Goal: Download file/media

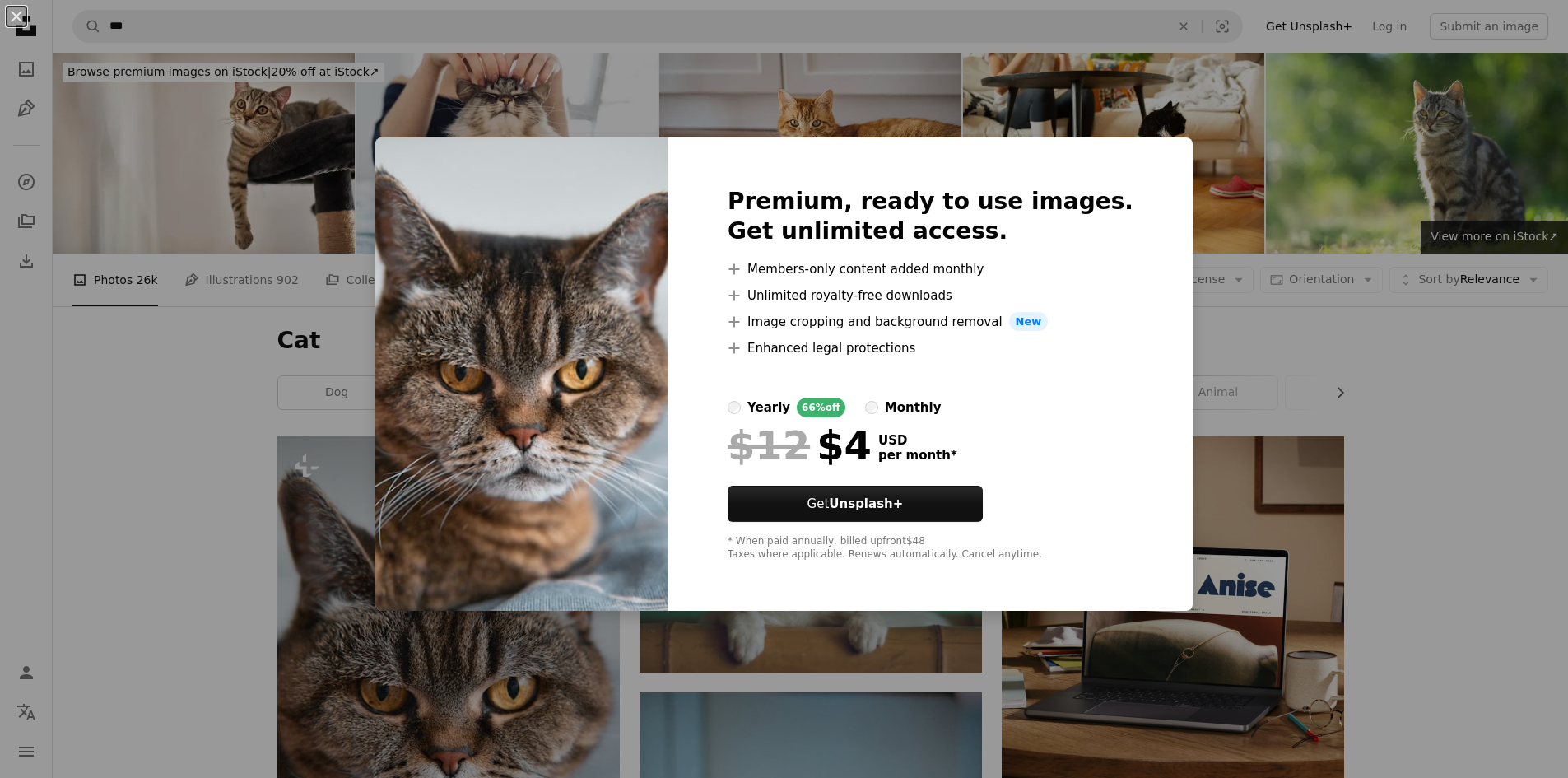
scroll to position [247, 0]
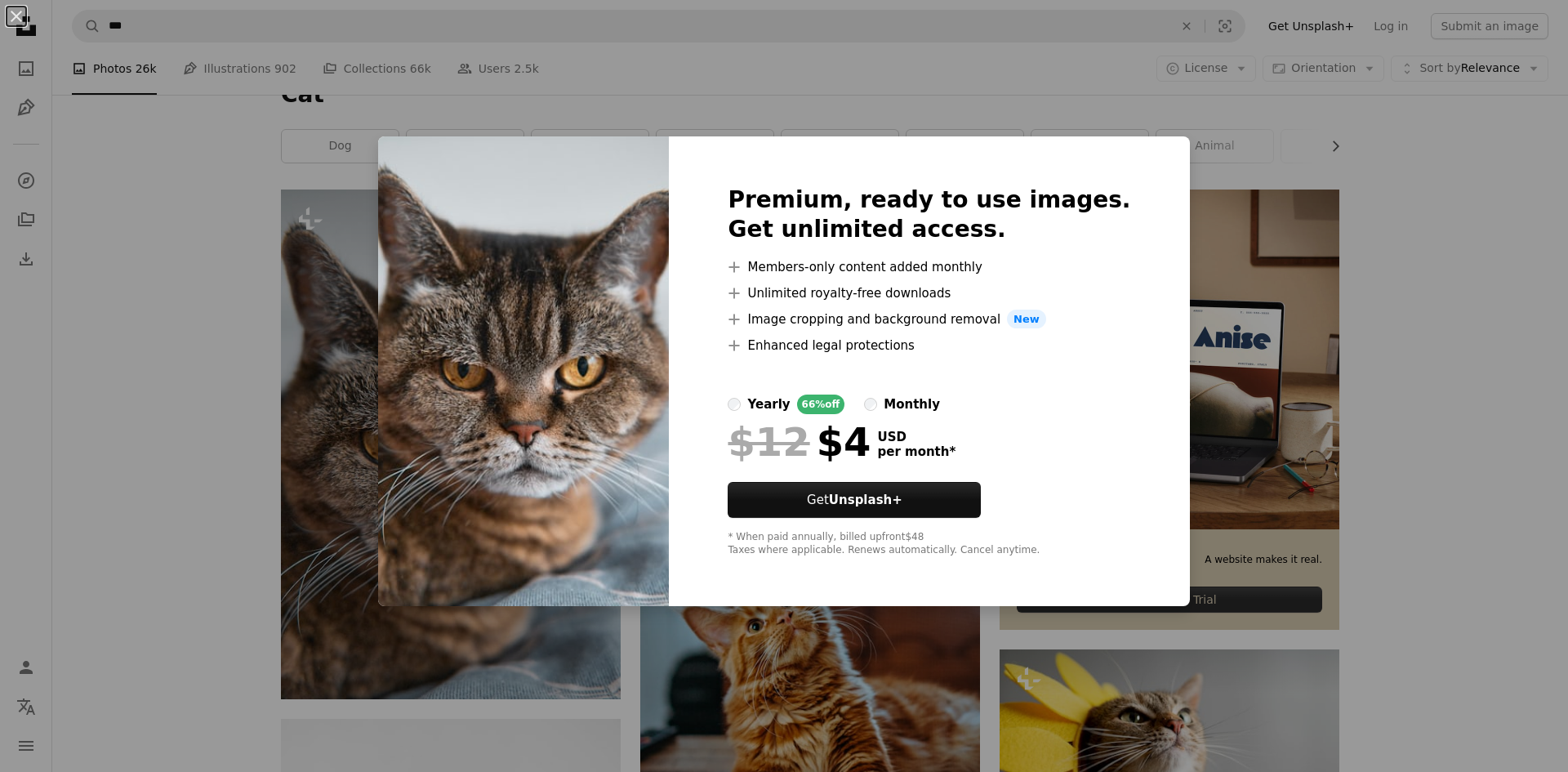
click at [877, 722] on div "An X shape Premium, ready to use images. Get unlimited access. A plus sign Memb…" at bounding box center [784, 386] width 1568 height 772
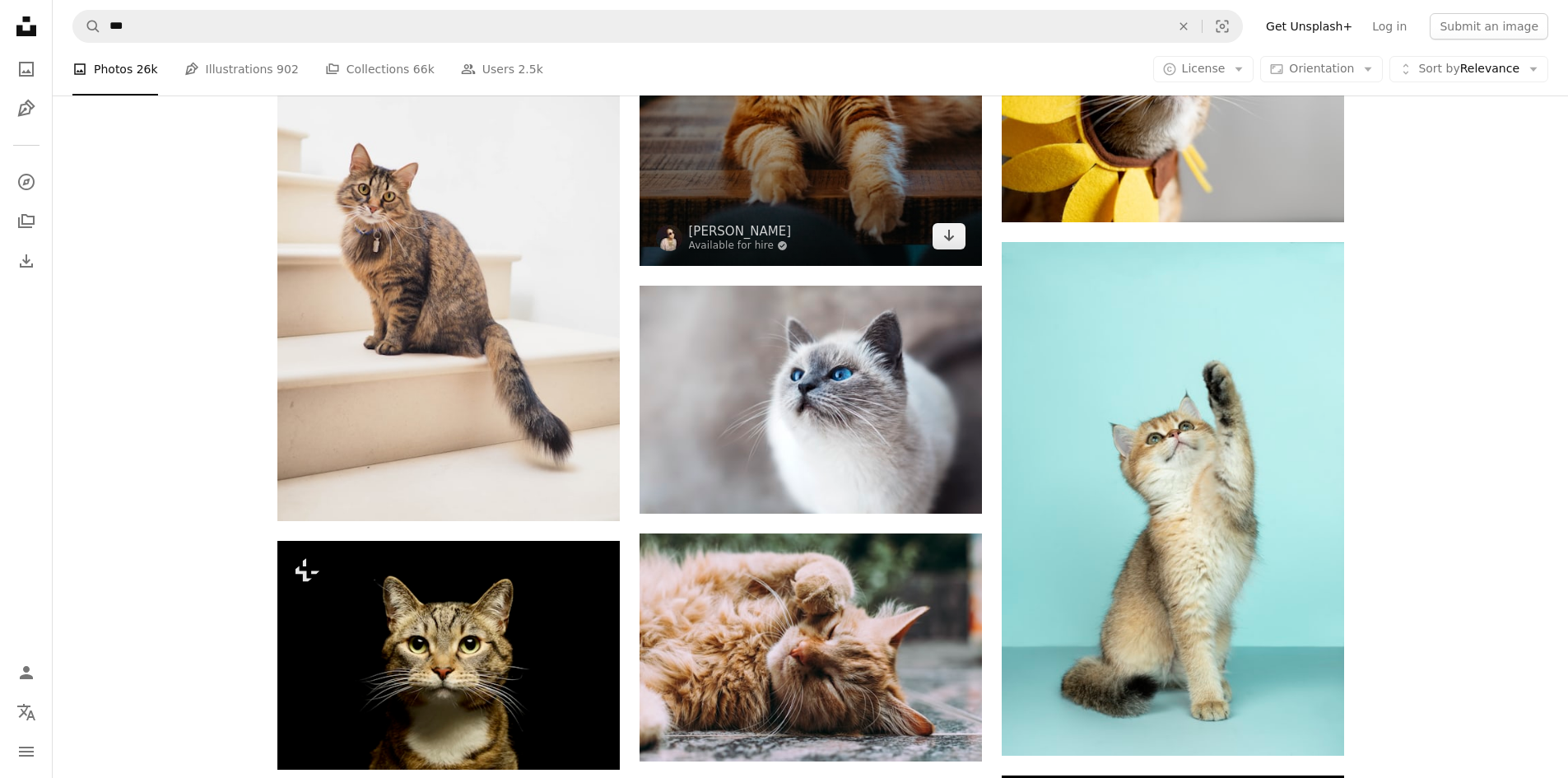
scroll to position [987, 0]
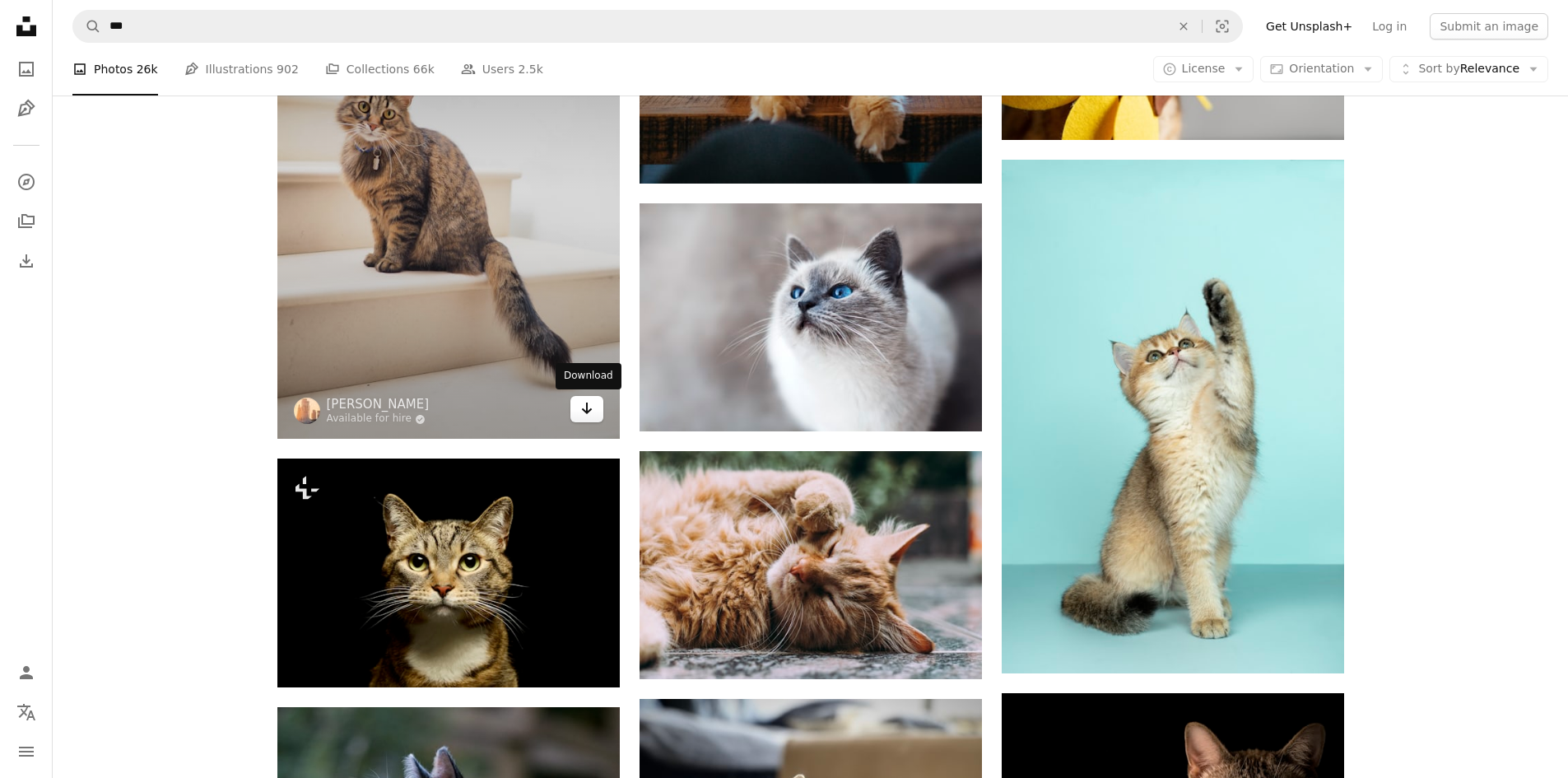
click at [600, 409] on link "Arrow pointing down" at bounding box center [587, 408] width 33 height 26
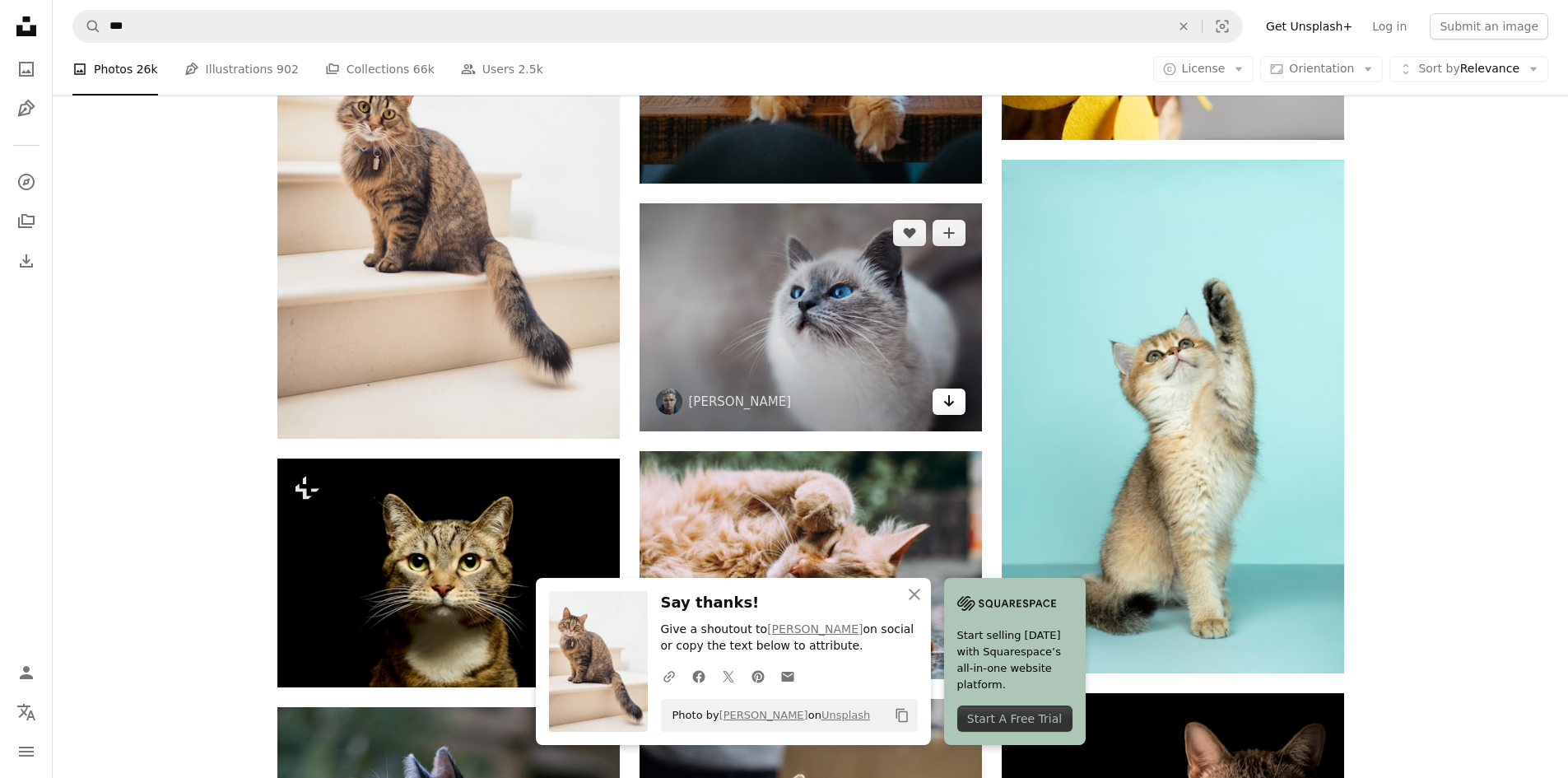
click at [951, 411] on icon "Arrow pointing down" at bounding box center [949, 400] width 14 height 19
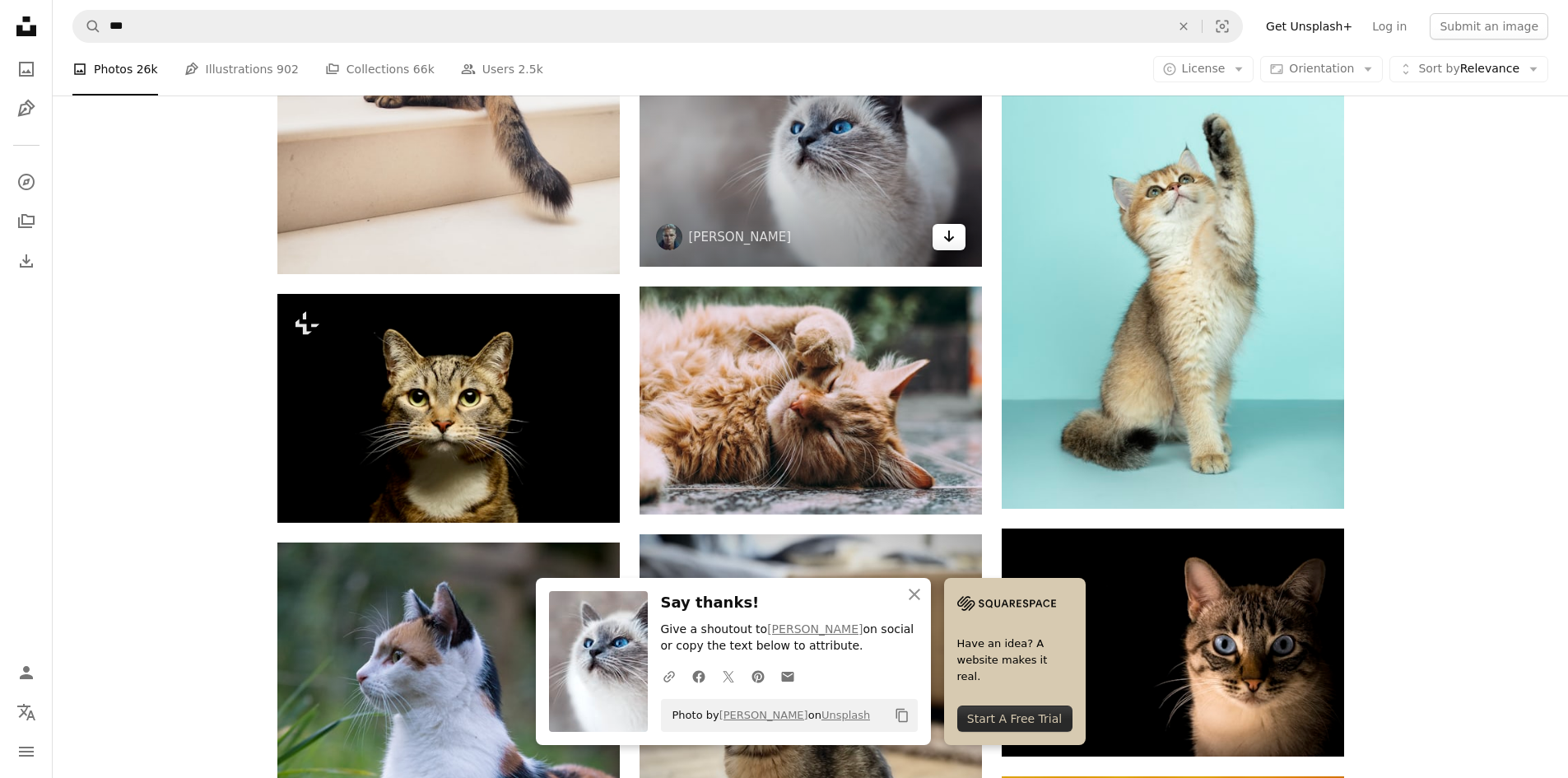
scroll to position [1235, 0]
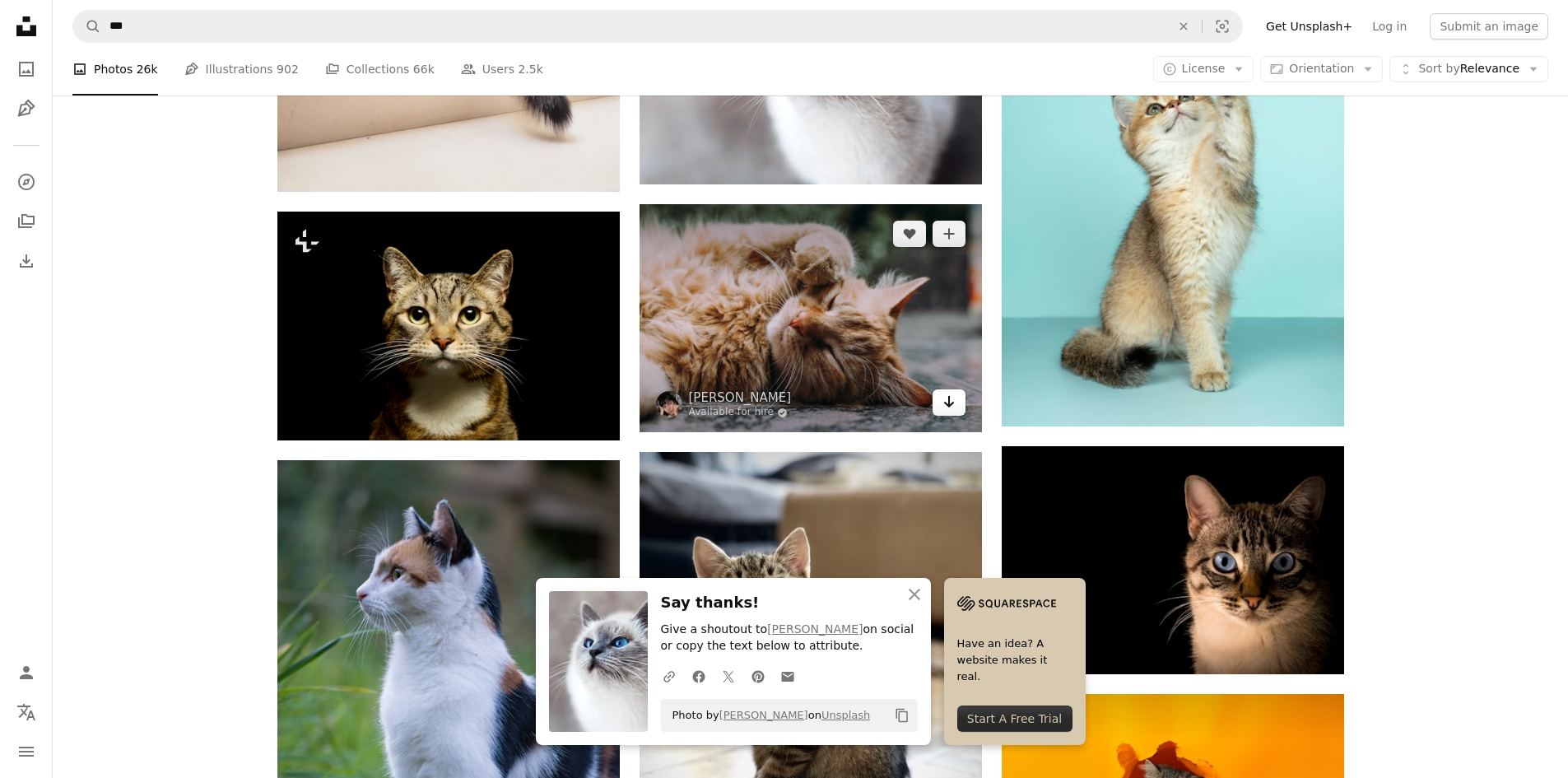
click at [937, 393] on link "Arrow pointing down" at bounding box center [948, 402] width 33 height 26
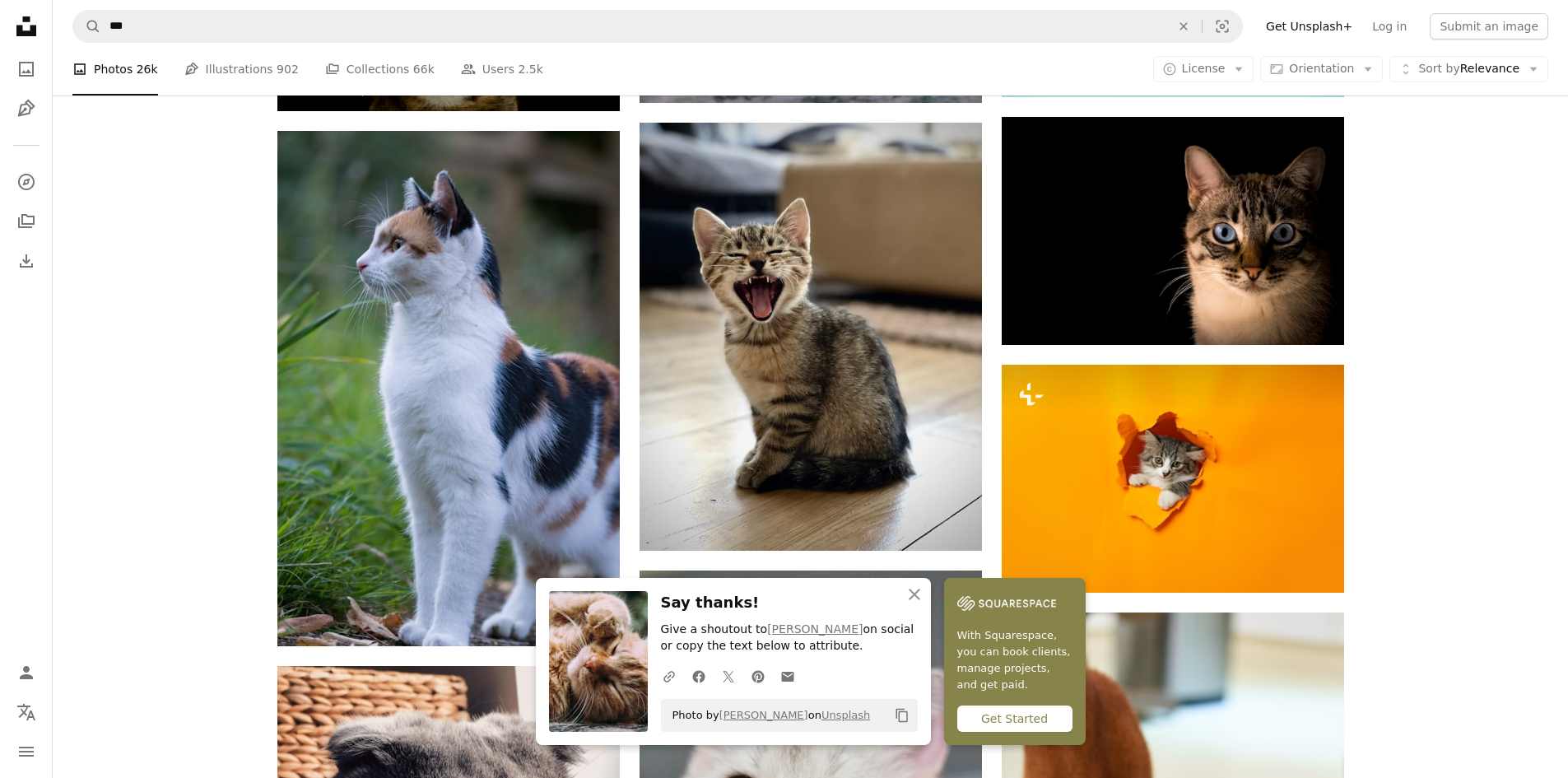
scroll to position [1646, 0]
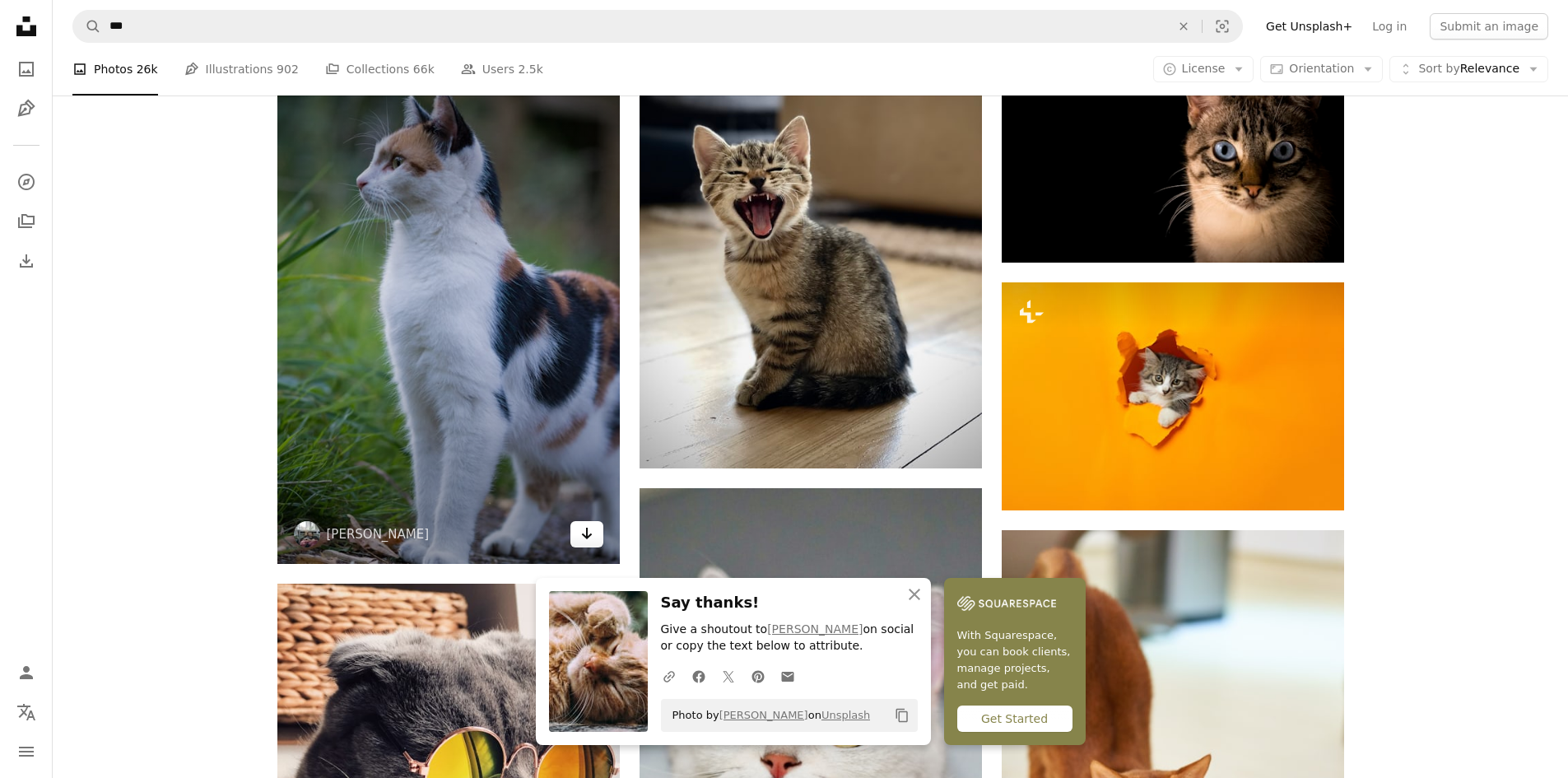
click at [590, 527] on icon "Arrow pointing down" at bounding box center [587, 533] width 14 height 19
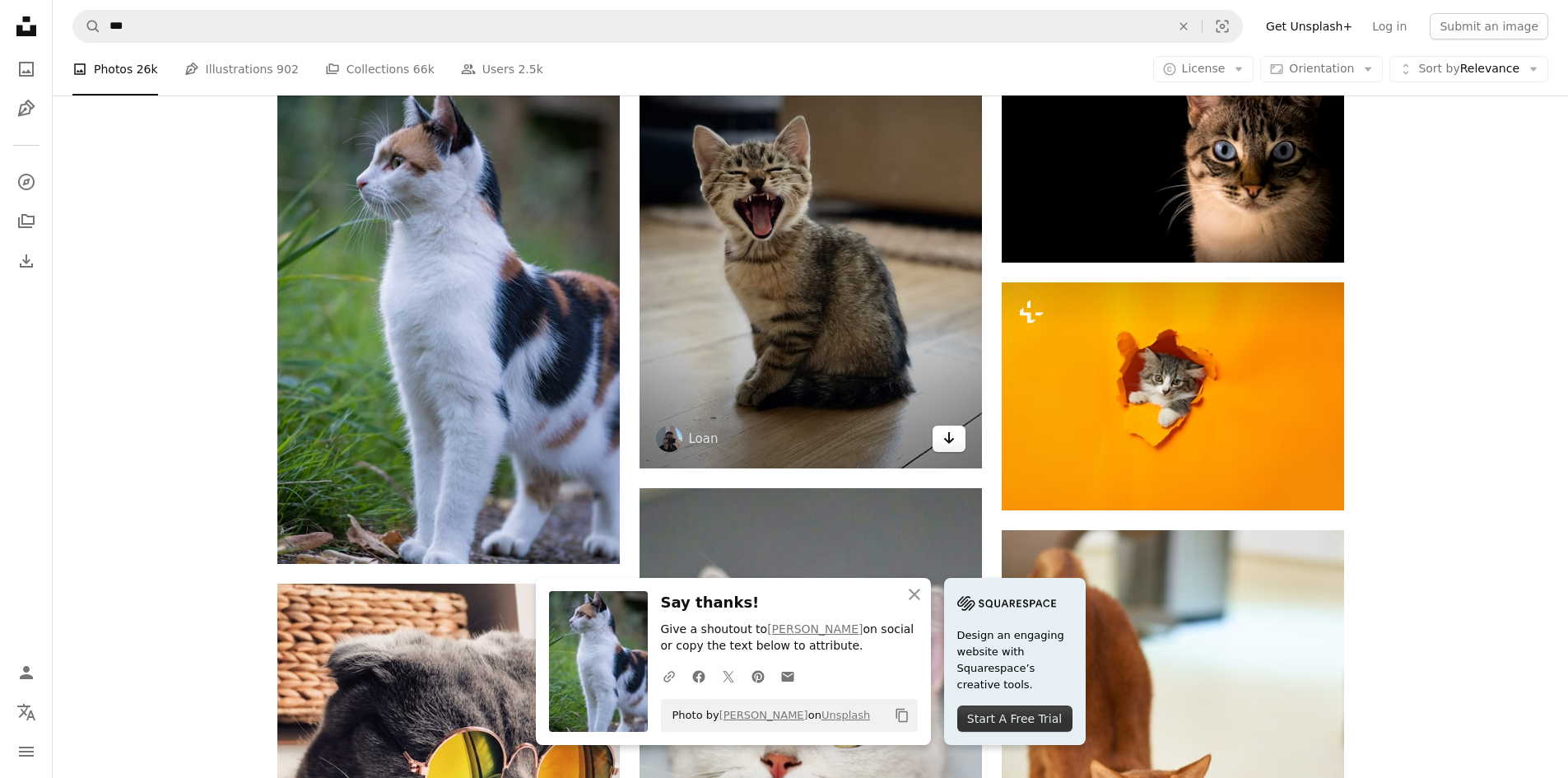
click at [962, 437] on link "Arrow pointing down" at bounding box center [948, 438] width 33 height 26
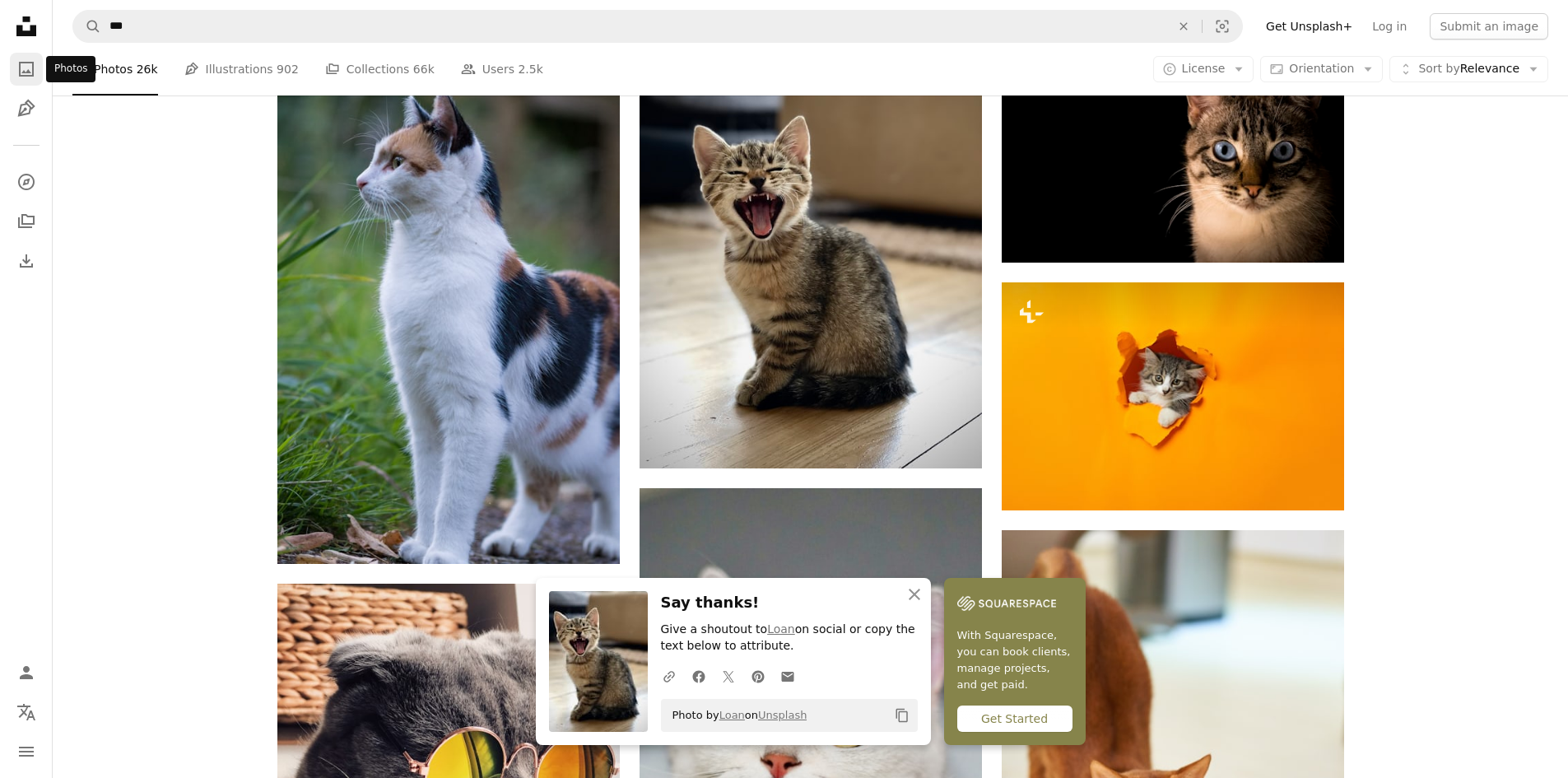
click at [30, 75] on icon "Photos" at bounding box center [25, 69] width 14 height 14
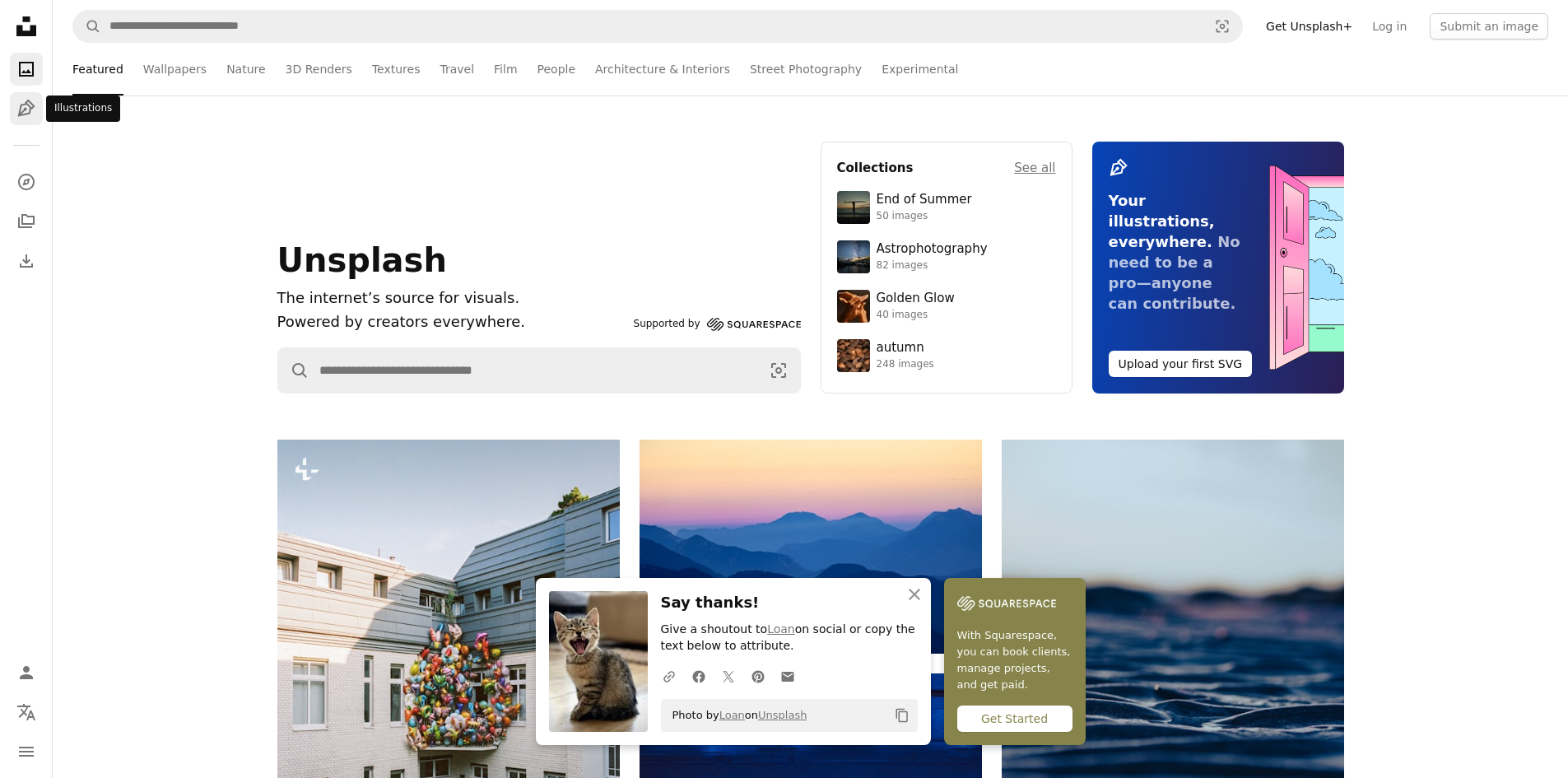
click at [42, 98] on link "Pen Tool" at bounding box center [26, 108] width 33 height 33
